Goal: Check status

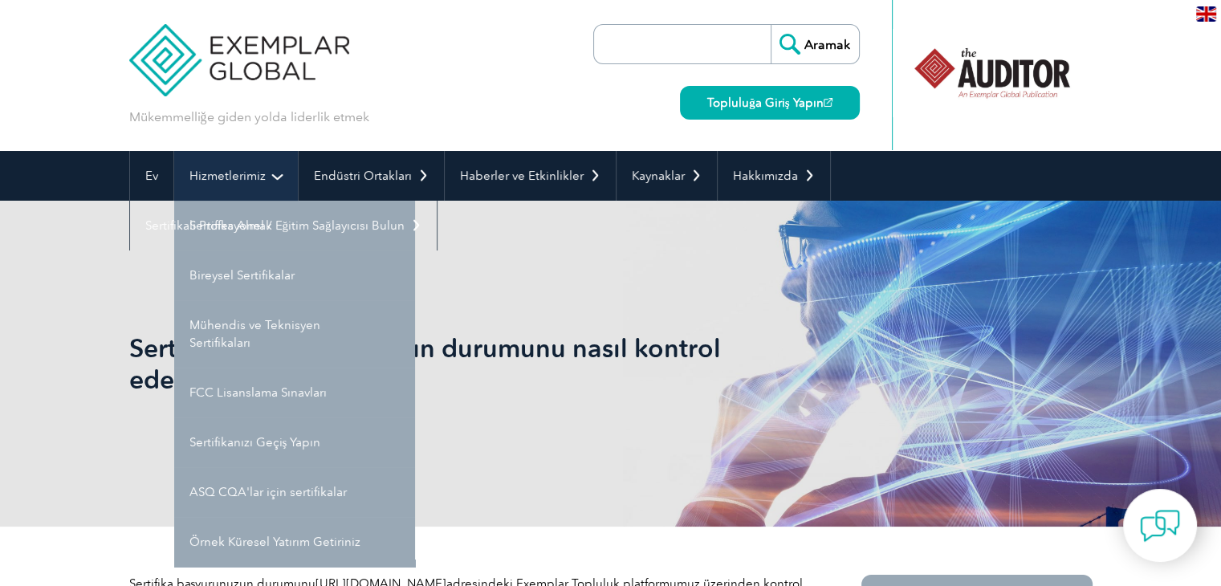
click at [274, 185] on link "Hizmetlerimiz" at bounding box center [236, 176] width 124 height 50
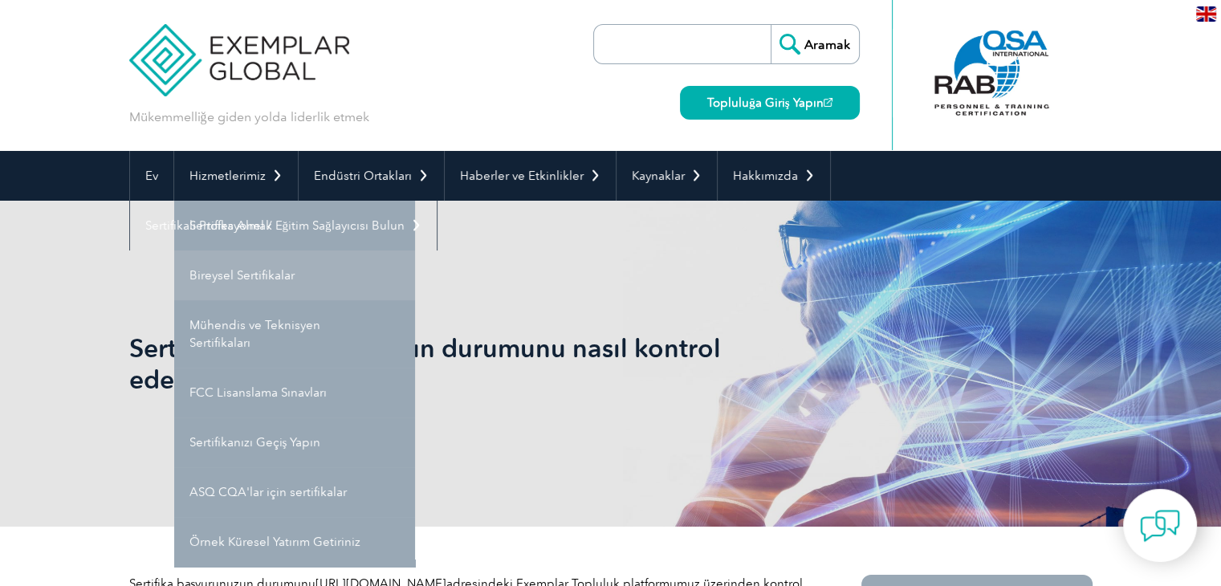
drag, startPoint x: 288, startPoint y: 165, endPoint x: 244, endPoint y: 278, distance: 120.8
click at [244, 278] on font "Bireysel Sertifikalar" at bounding box center [242, 275] width 105 height 14
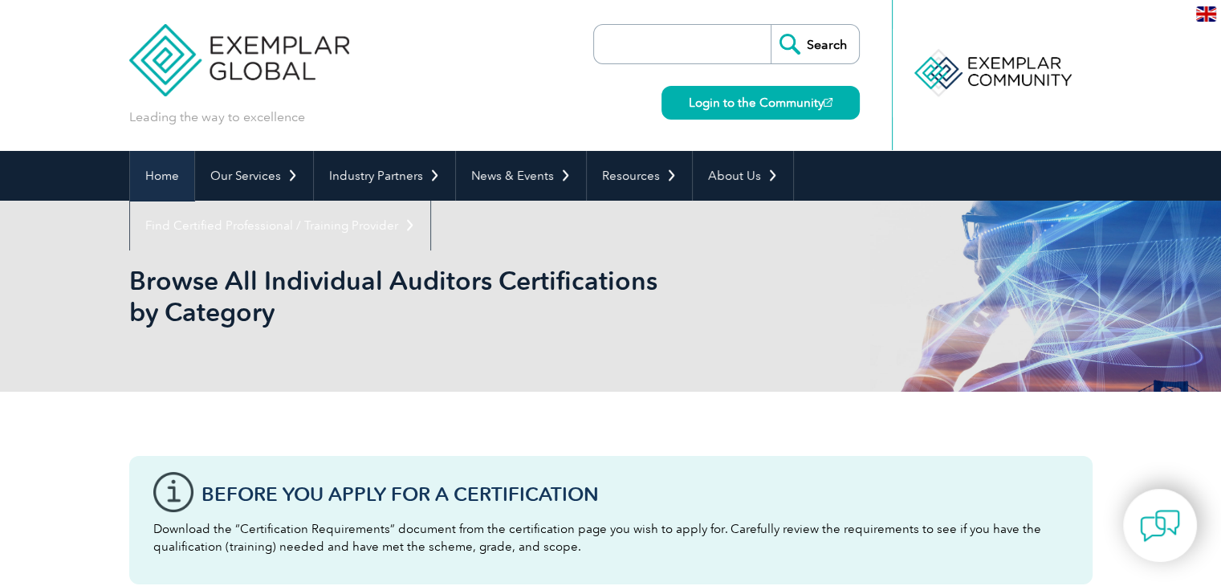
click at [169, 184] on link "Home" at bounding box center [162, 176] width 64 height 50
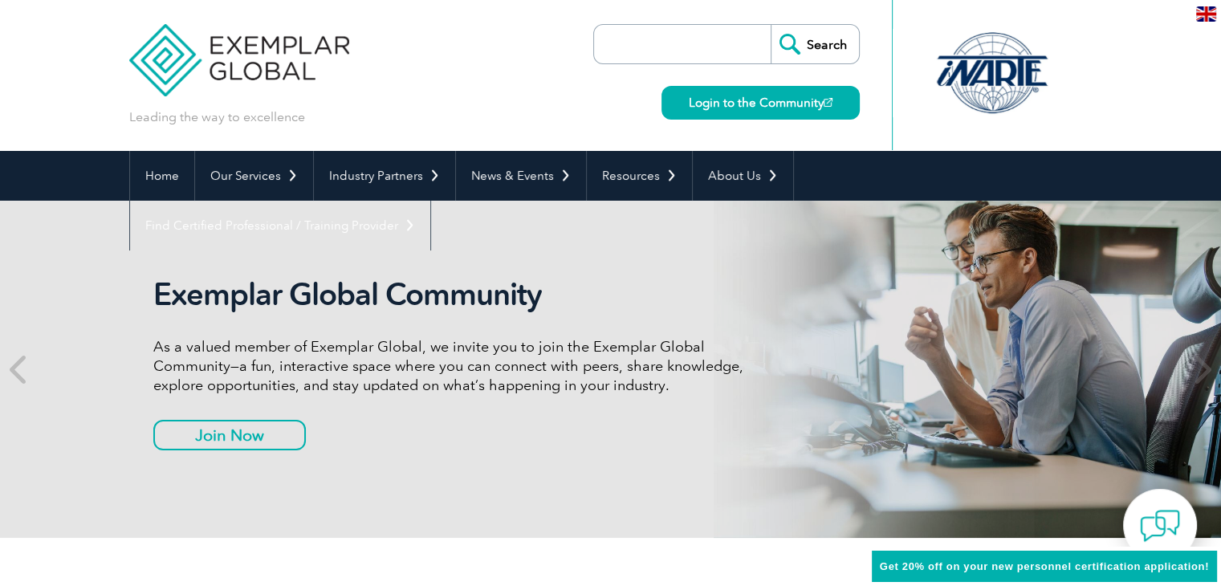
click at [708, 51] on input "search" at bounding box center [686, 44] width 169 height 39
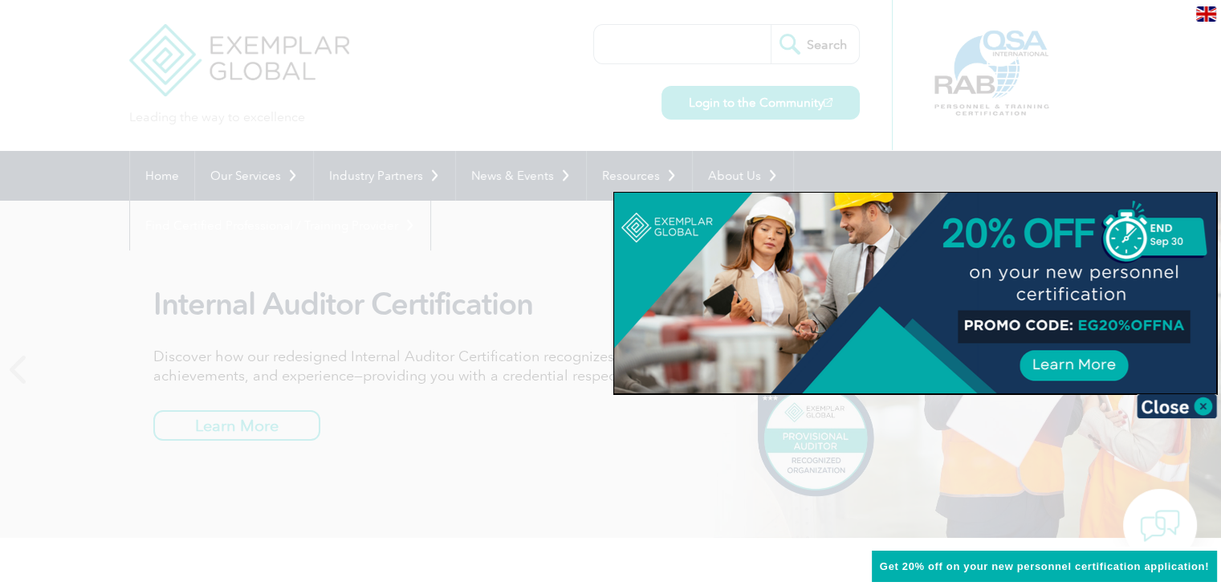
click at [652, 65] on div at bounding box center [610, 293] width 1221 height 586
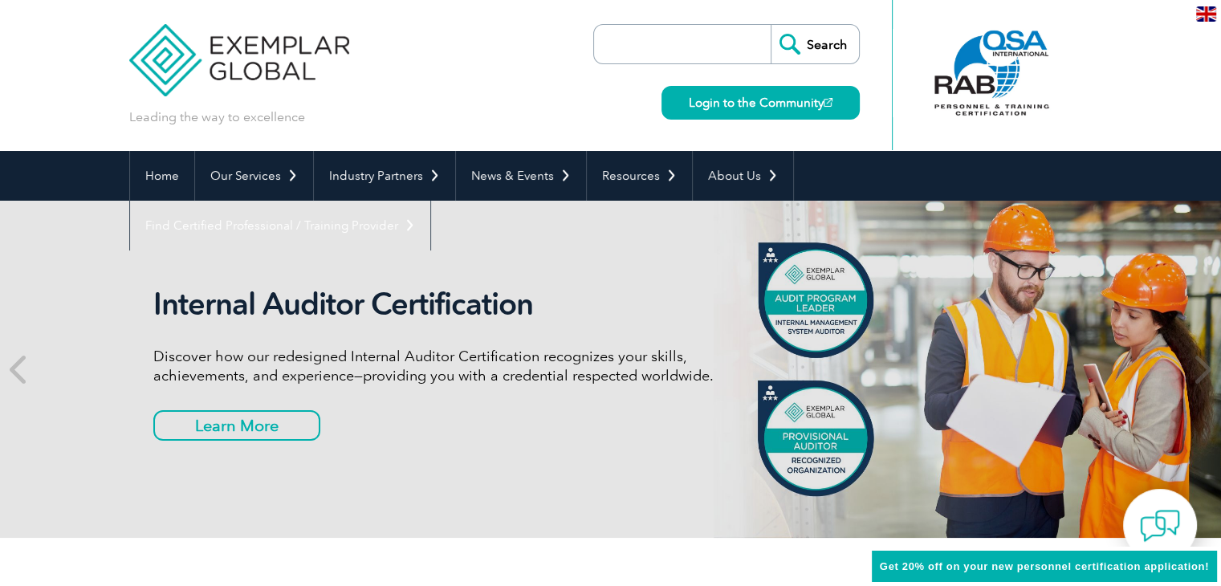
click at [652, 43] on input "search" at bounding box center [686, 44] width 169 height 39
paste input "12961d37-8e18"
type input "12961d37-8e18"
click at [771, 25] on input "Search" at bounding box center [815, 44] width 88 height 39
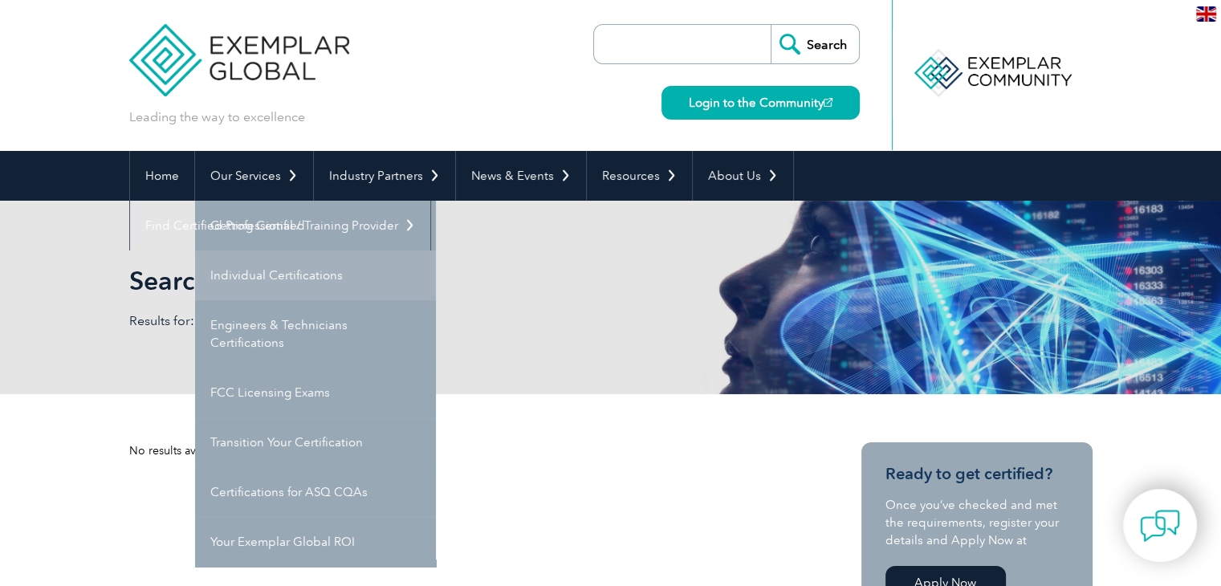
click at [263, 279] on link "Individual Certifications" at bounding box center [315, 276] width 241 height 50
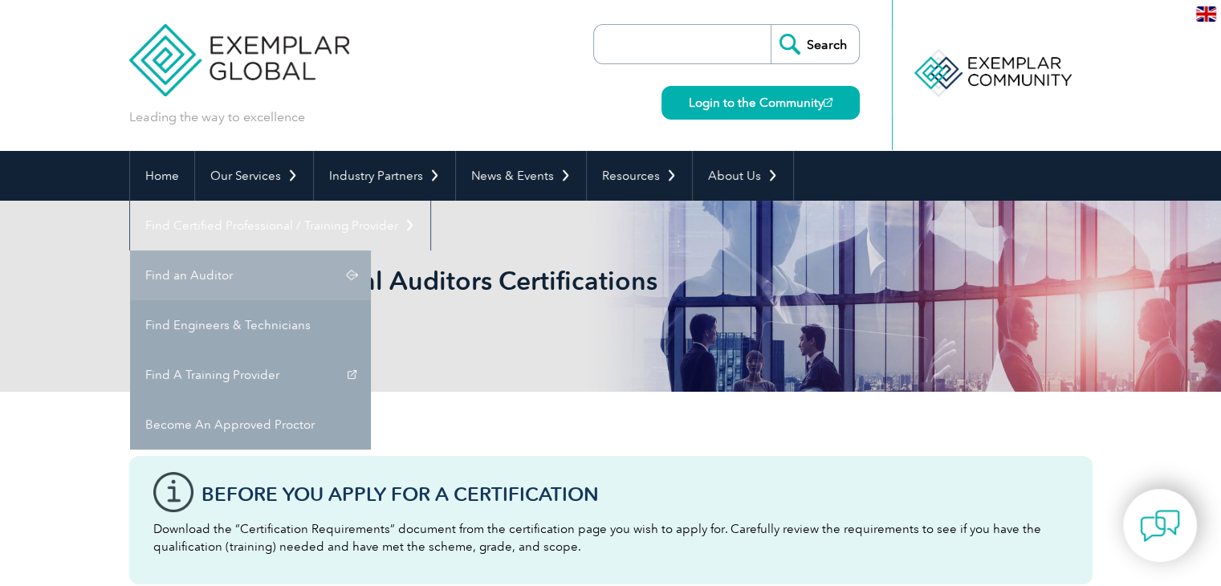
click at [371, 251] on link "Find an Auditor" at bounding box center [250, 276] width 241 height 50
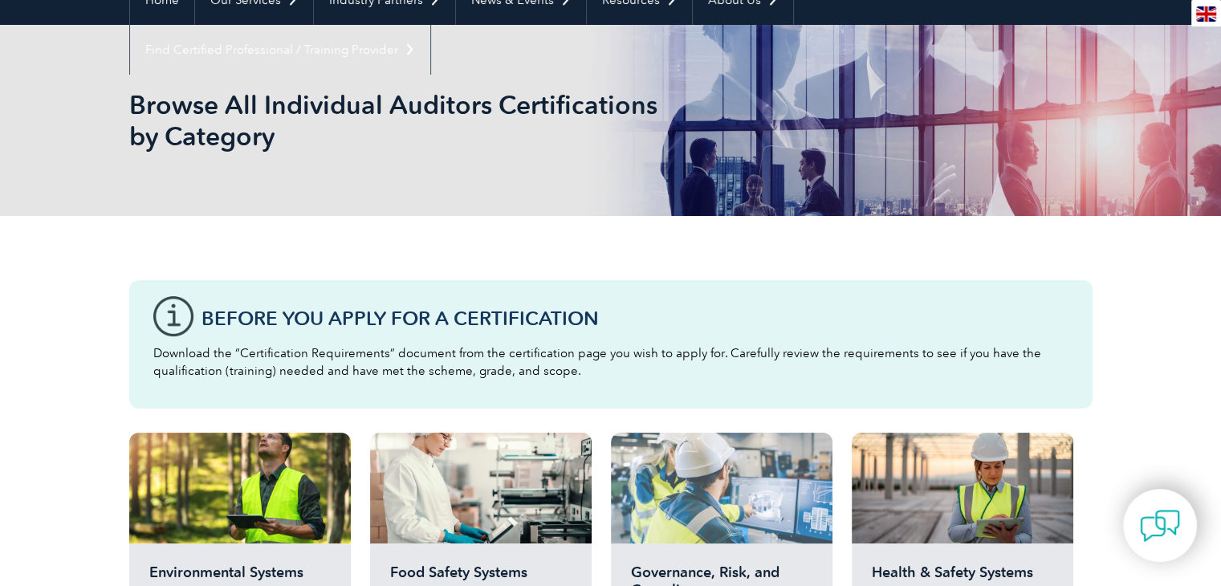
scroll to position [267, 0]
